Goal: Task Accomplishment & Management: Manage account settings

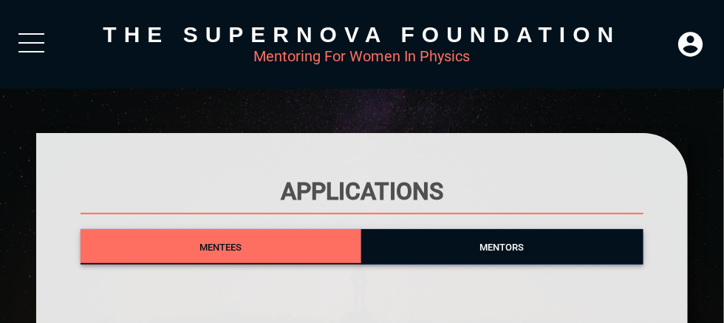
click at [208, 242] on span "Mentees" at bounding box center [220, 247] width 42 height 11
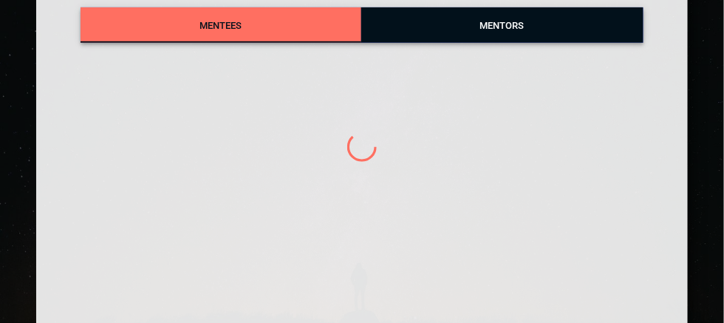
scroll to position [149, 0]
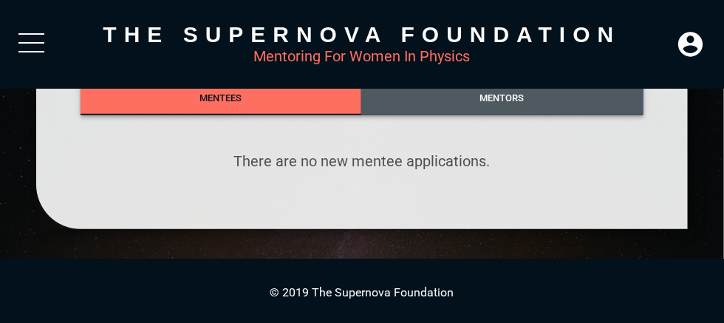
click at [499, 93] on span "Mentors" at bounding box center [502, 97] width 44 height 11
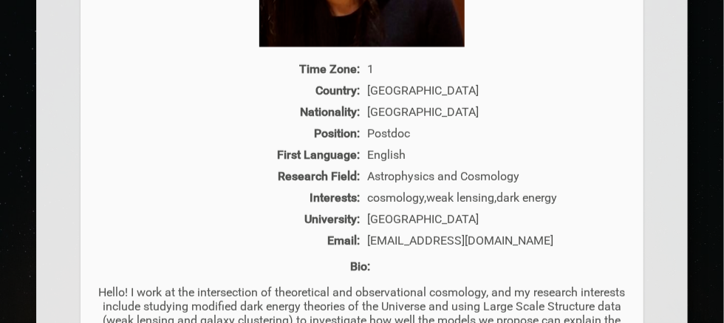
scroll to position [592, 0]
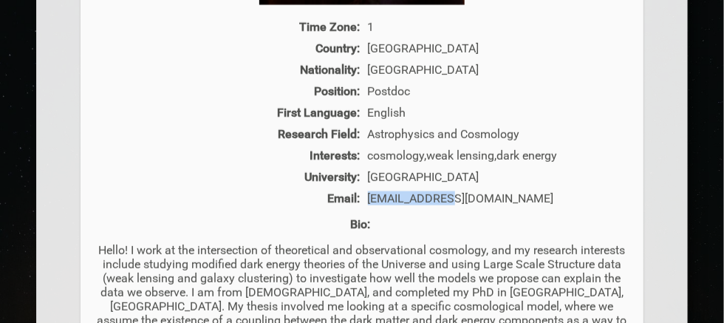
drag, startPoint x: 447, startPoint y: 200, endPoint x: 364, endPoint y: 208, distance: 83.1
click at [364, 205] on div "[EMAIL_ADDRESS][DOMAIN_NAME]" at bounding box center [496, 198] width 265 height 14
copy div "[EMAIL_ADDRESS][DOMAIN_NAME]"
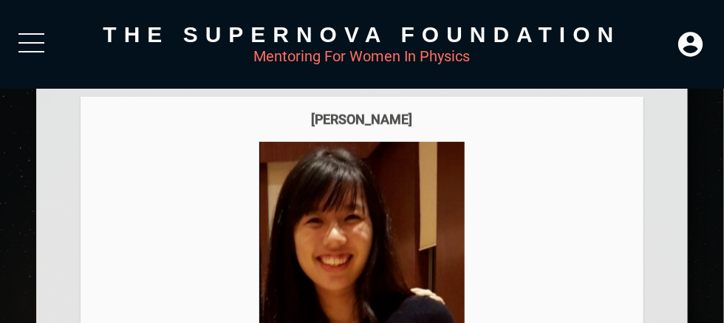
scroll to position [223, 0]
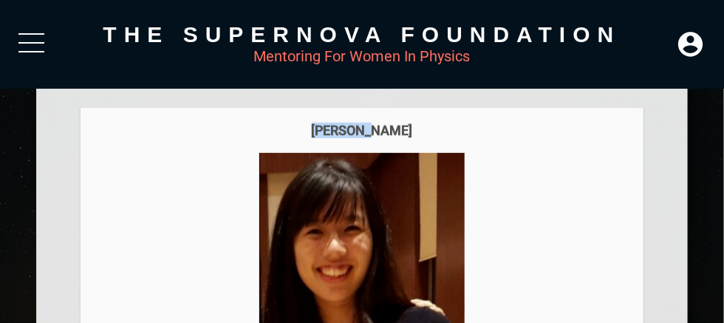
drag, startPoint x: 391, startPoint y: 133, endPoint x: 249, endPoint y: 106, distance: 145.0
copy div "[PERSON_NAME]"
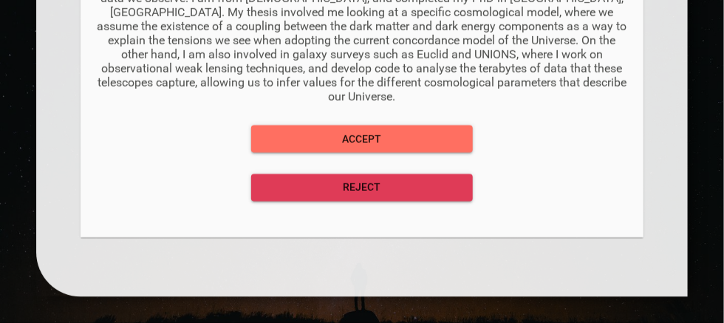
scroll to position [888, 0]
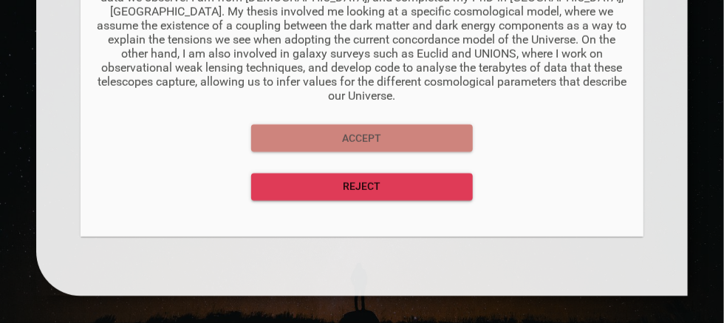
click at [346, 131] on span "Accept" at bounding box center [362, 138] width 198 height 18
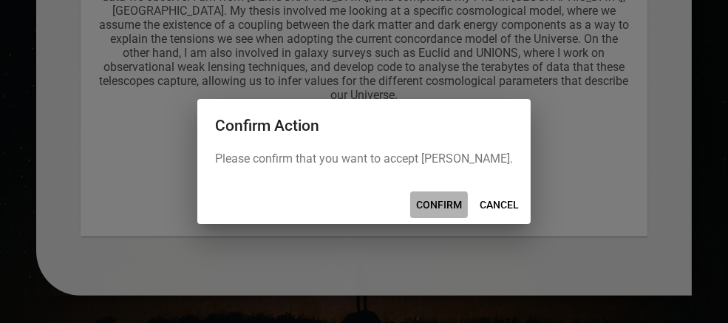
click at [416, 202] on span "CONFIRM" at bounding box center [439, 205] width 46 height 18
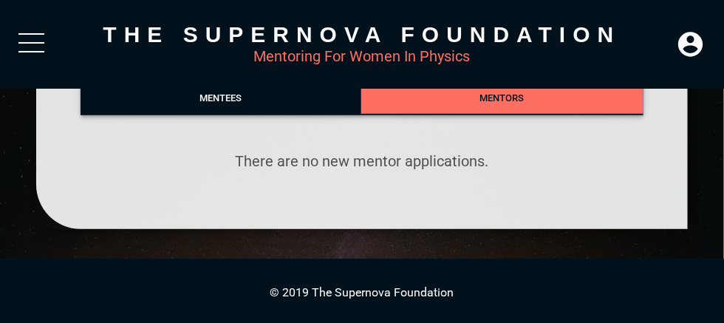
scroll to position [149, 0]
